Goal: Find contact information: Obtain details needed to contact an individual or organization

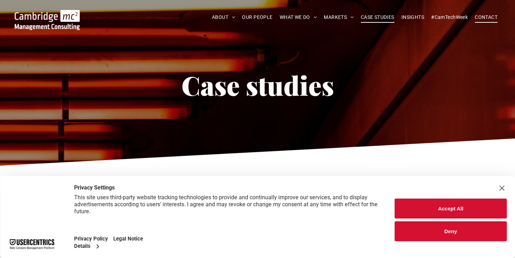
click at [486, 16] on span "CONTACT" at bounding box center [486, 17] width 23 height 11
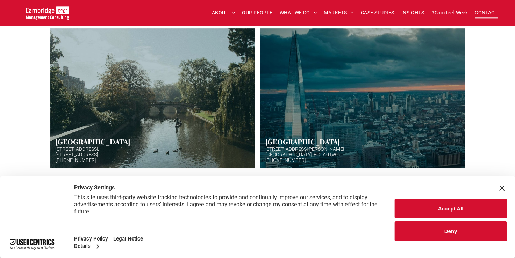
scroll to position [210, 0]
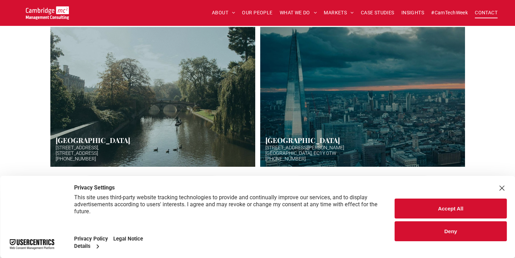
click at [470, 207] on button "Accept All" at bounding box center [451, 209] width 112 height 20
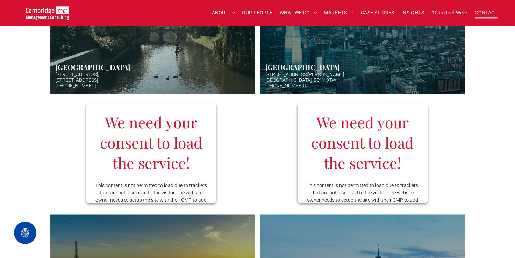
scroll to position [280, 0]
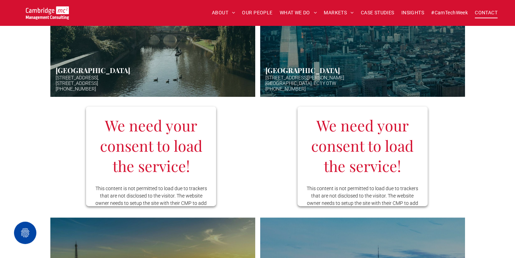
click at [287, 79] on link "Aerial photo of Tower Bridge, London. Thames snakes into distance. Hazy backgro…" at bounding box center [362, 27] width 217 height 148
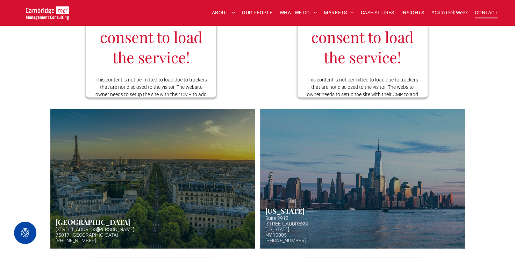
scroll to position [351, 0]
